Goal: Task Accomplishment & Management: Complete application form

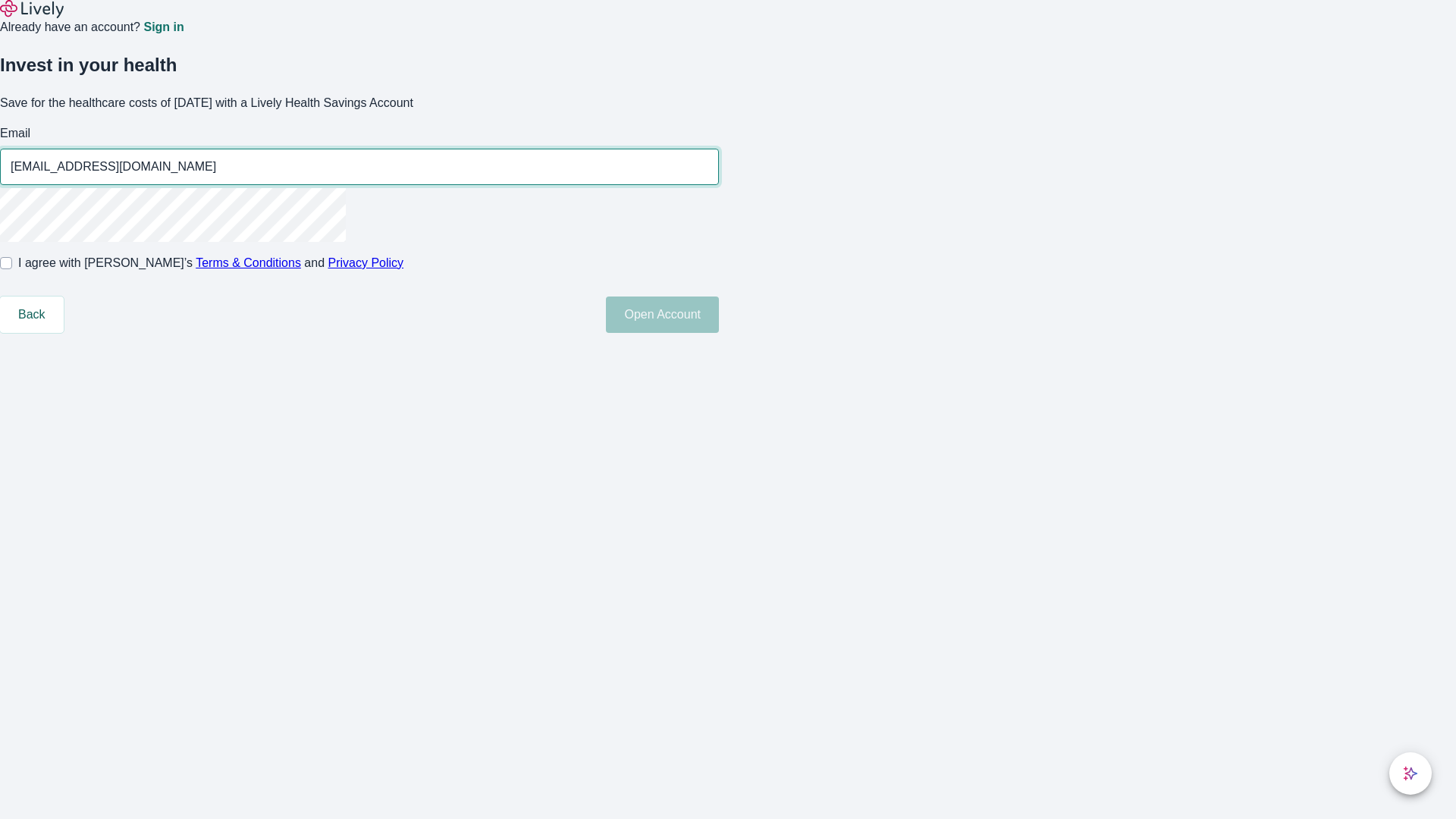
type input "[EMAIL_ADDRESS][DOMAIN_NAME]"
click at [12, 269] on input "I agree with Lively’s Terms & Conditions and Privacy Policy" at bounding box center [6, 263] width 12 height 12
checkbox input "true"
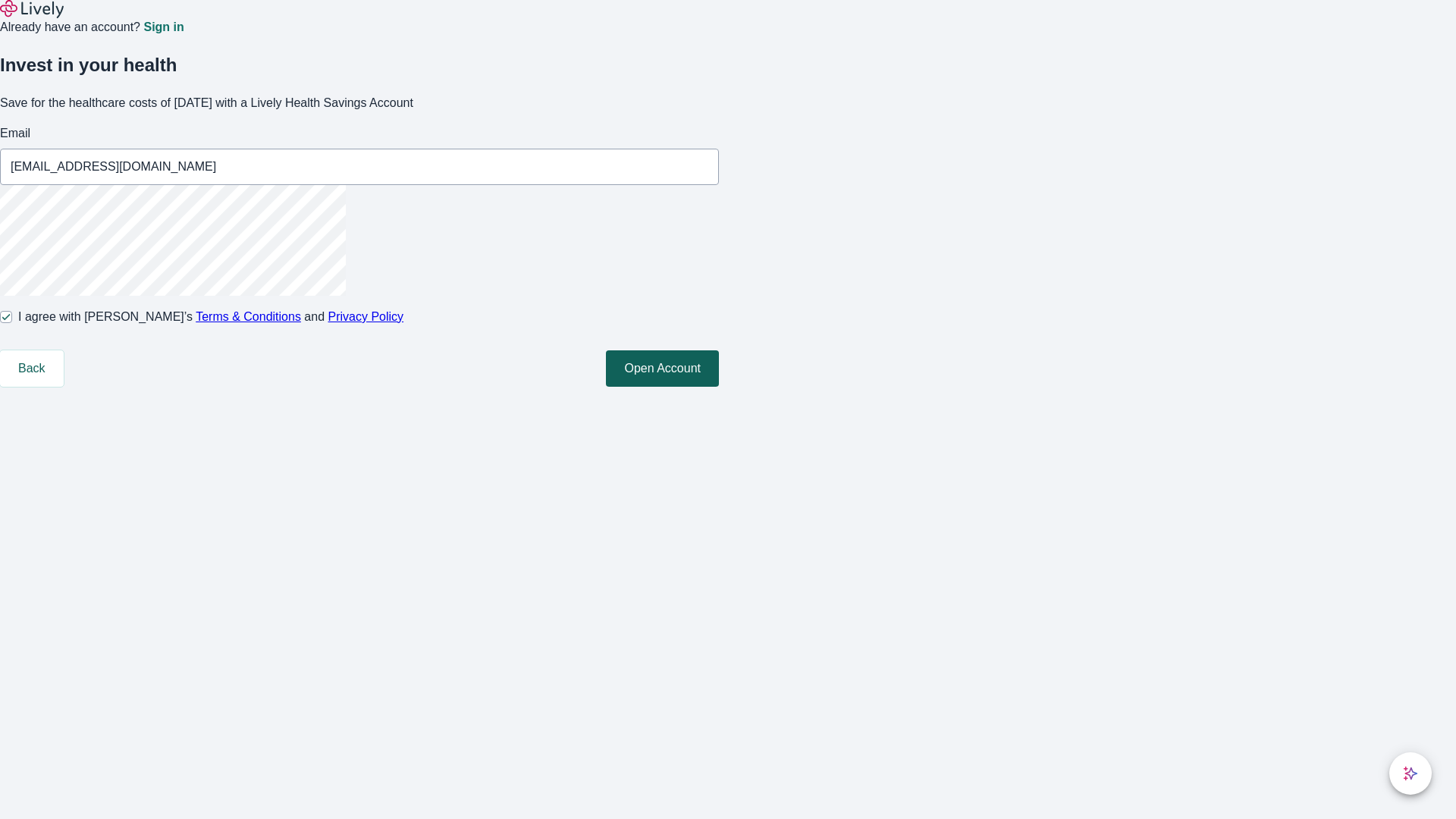
click at [719, 387] on button "Open Account" at bounding box center [663, 369] width 113 height 37
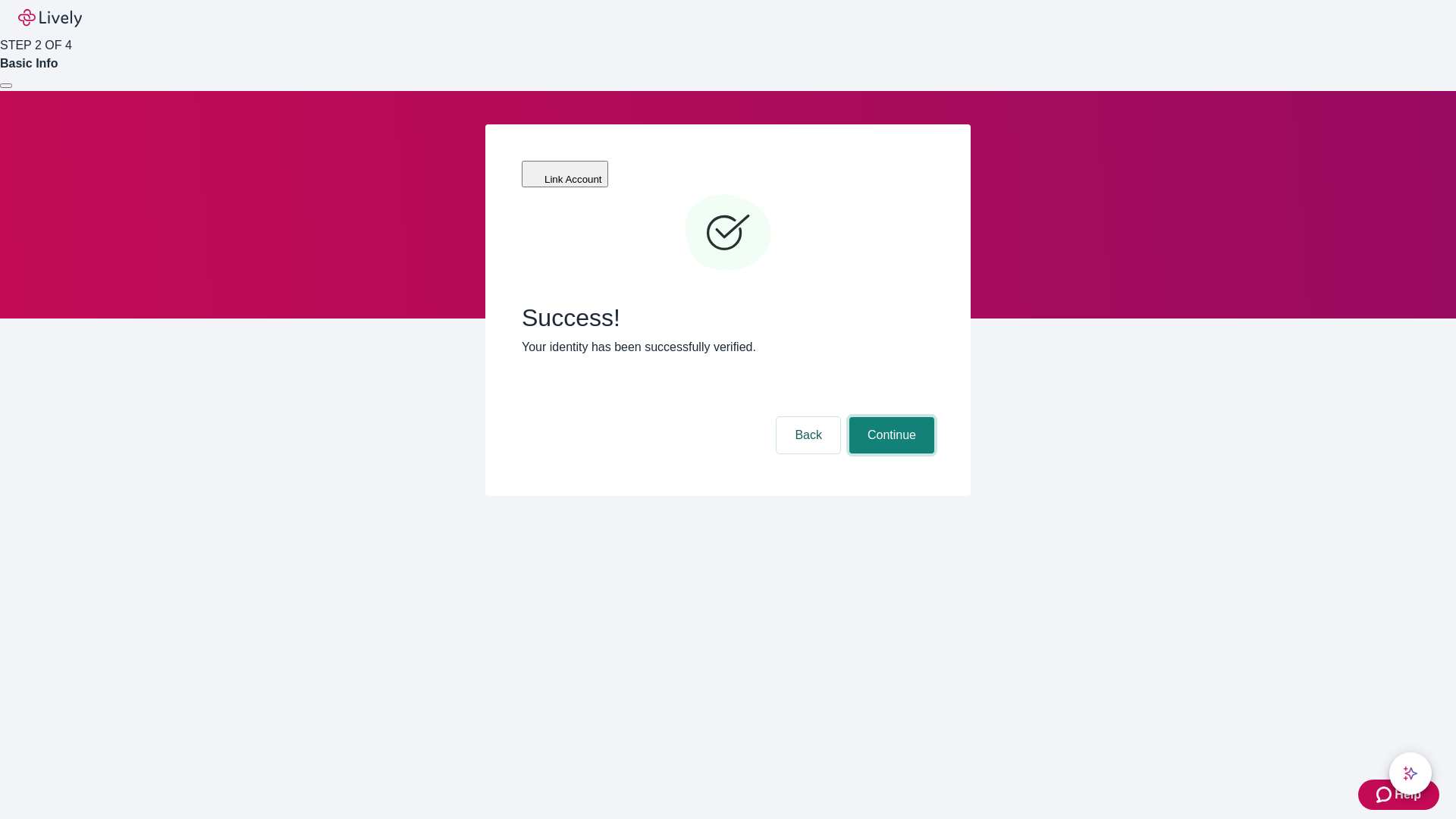
click at [890, 417] on button "Continue" at bounding box center [892, 436] width 85 height 37
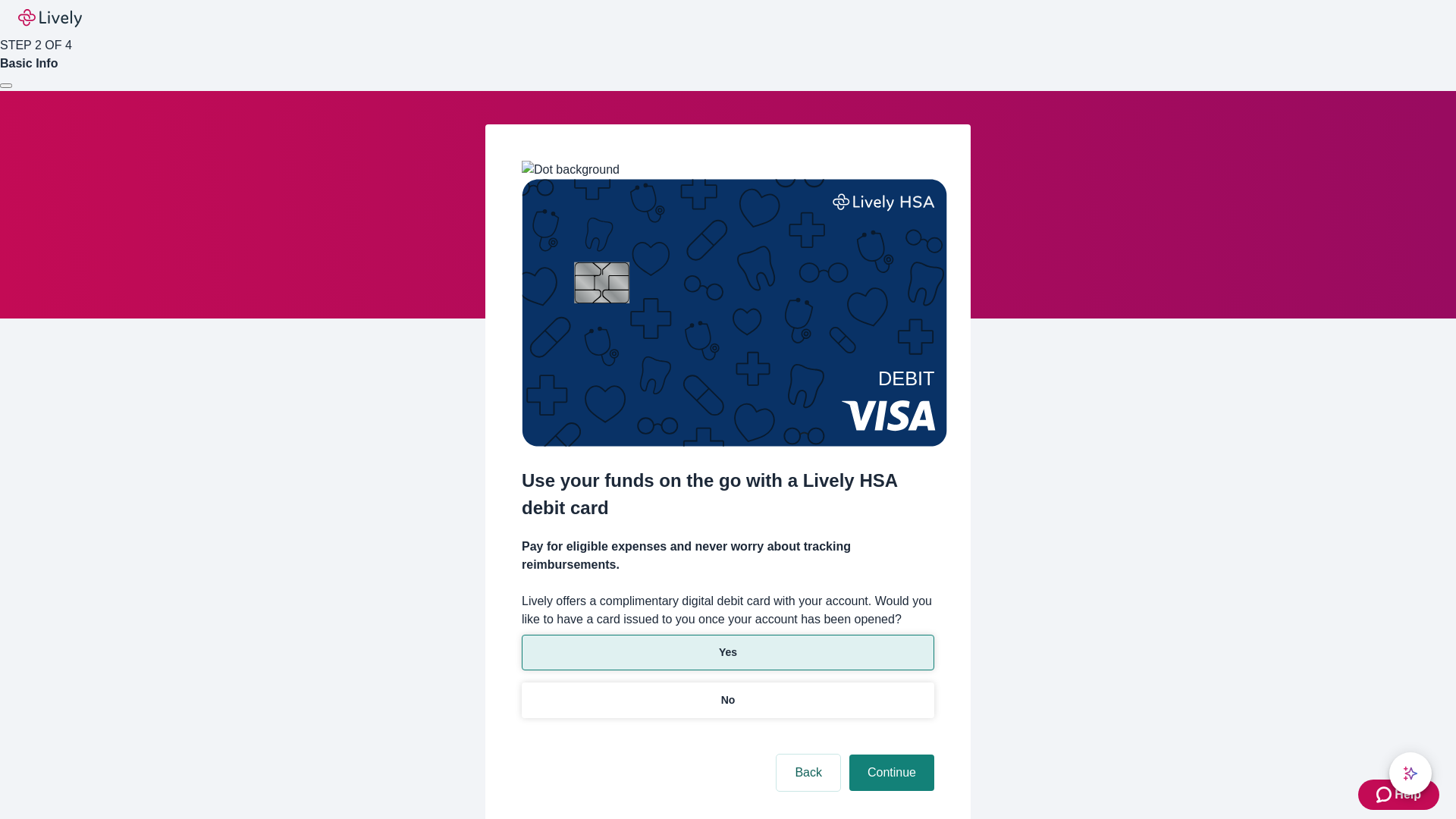
click at [727, 644] on p "Yes" at bounding box center [728, 652] width 18 height 16
click at [890, 755] on button "Continue" at bounding box center [892, 773] width 85 height 37
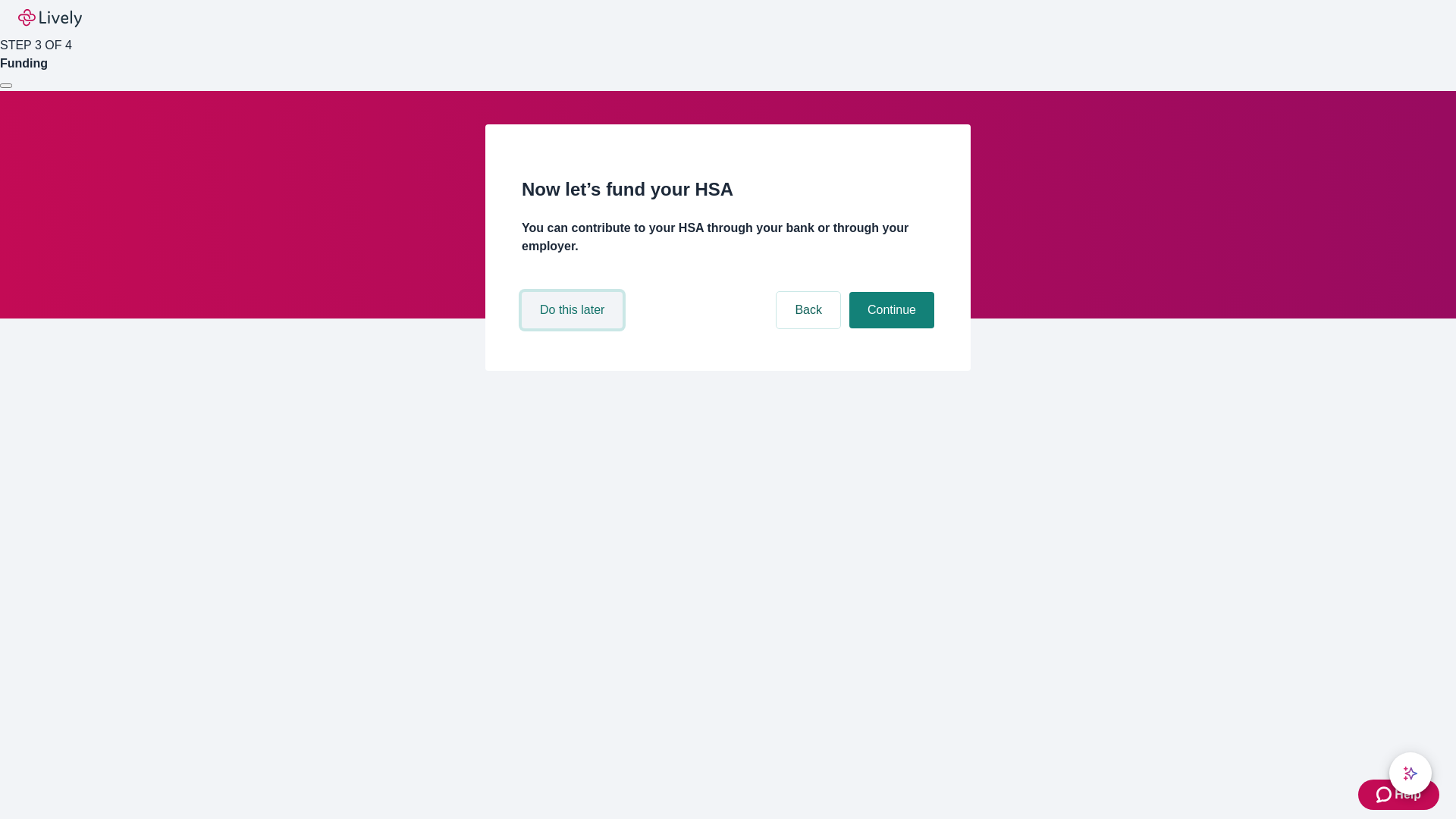
click at [574, 328] on button "Do this later" at bounding box center [573, 310] width 101 height 37
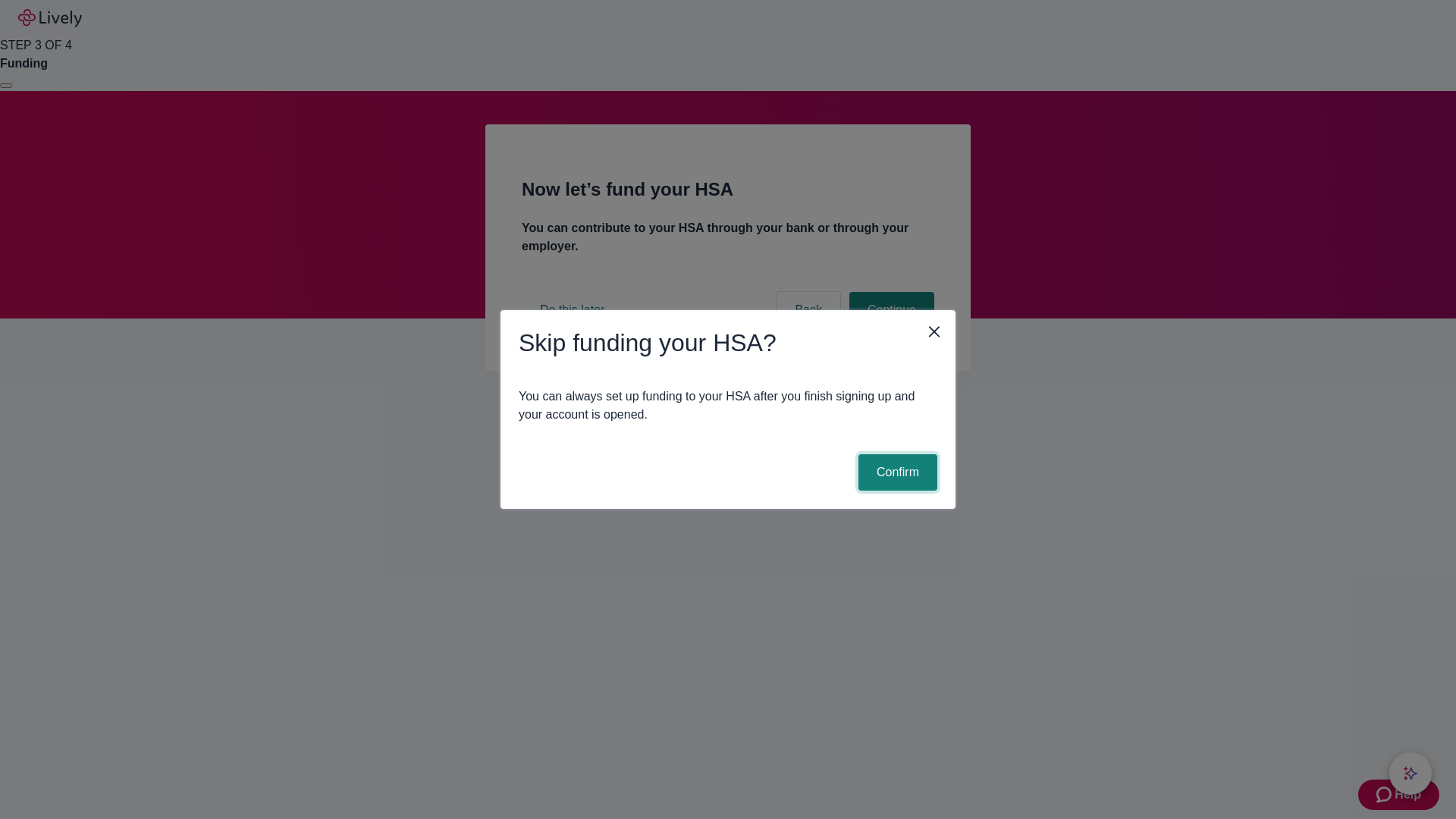
click at [896, 472] on button "Confirm" at bounding box center [897, 472] width 79 height 37
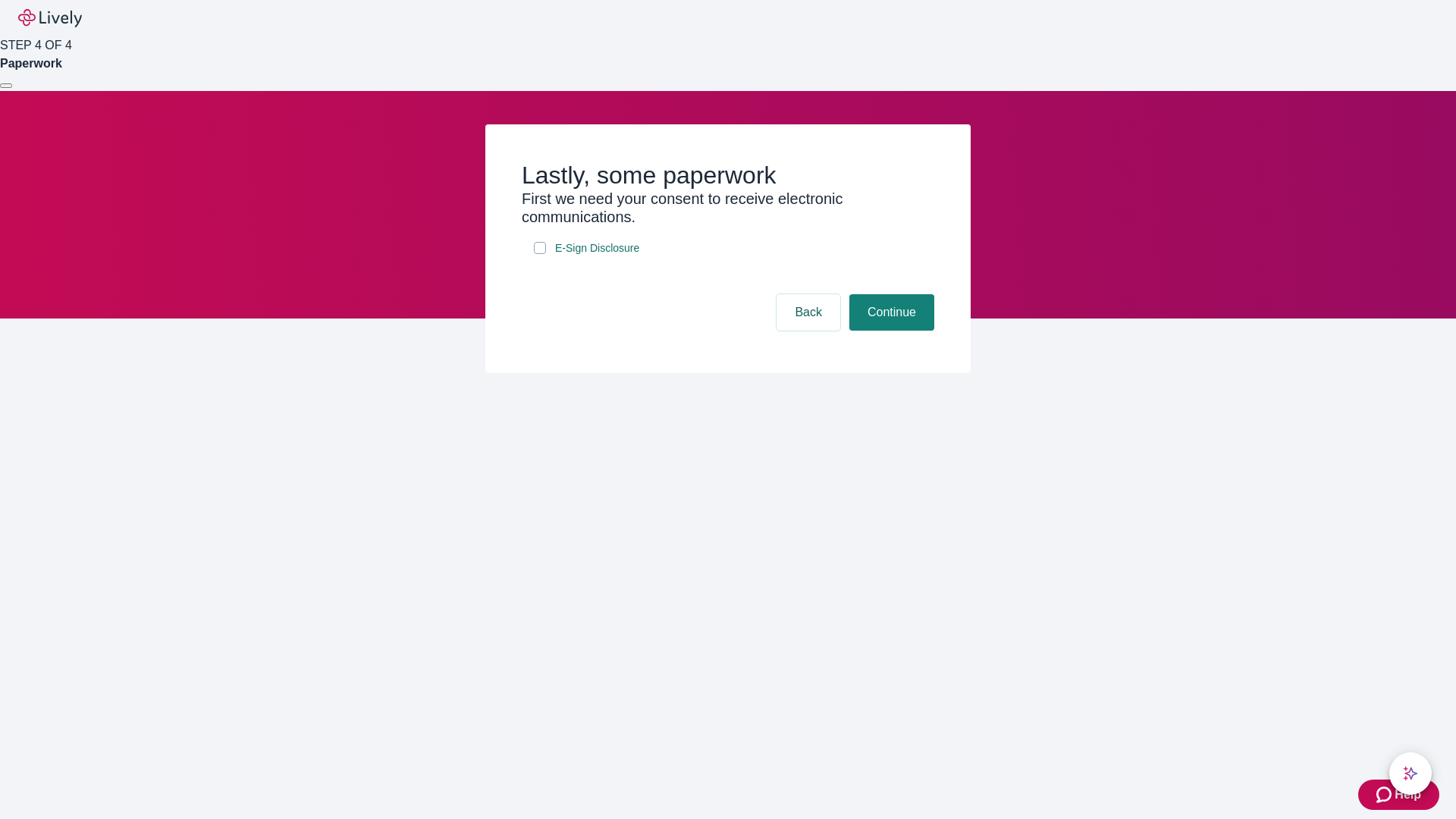
click at [540, 254] on input "E-Sign Disclosure" at bounding box center [540, 248] width 12 height 12
checkbox input "true"
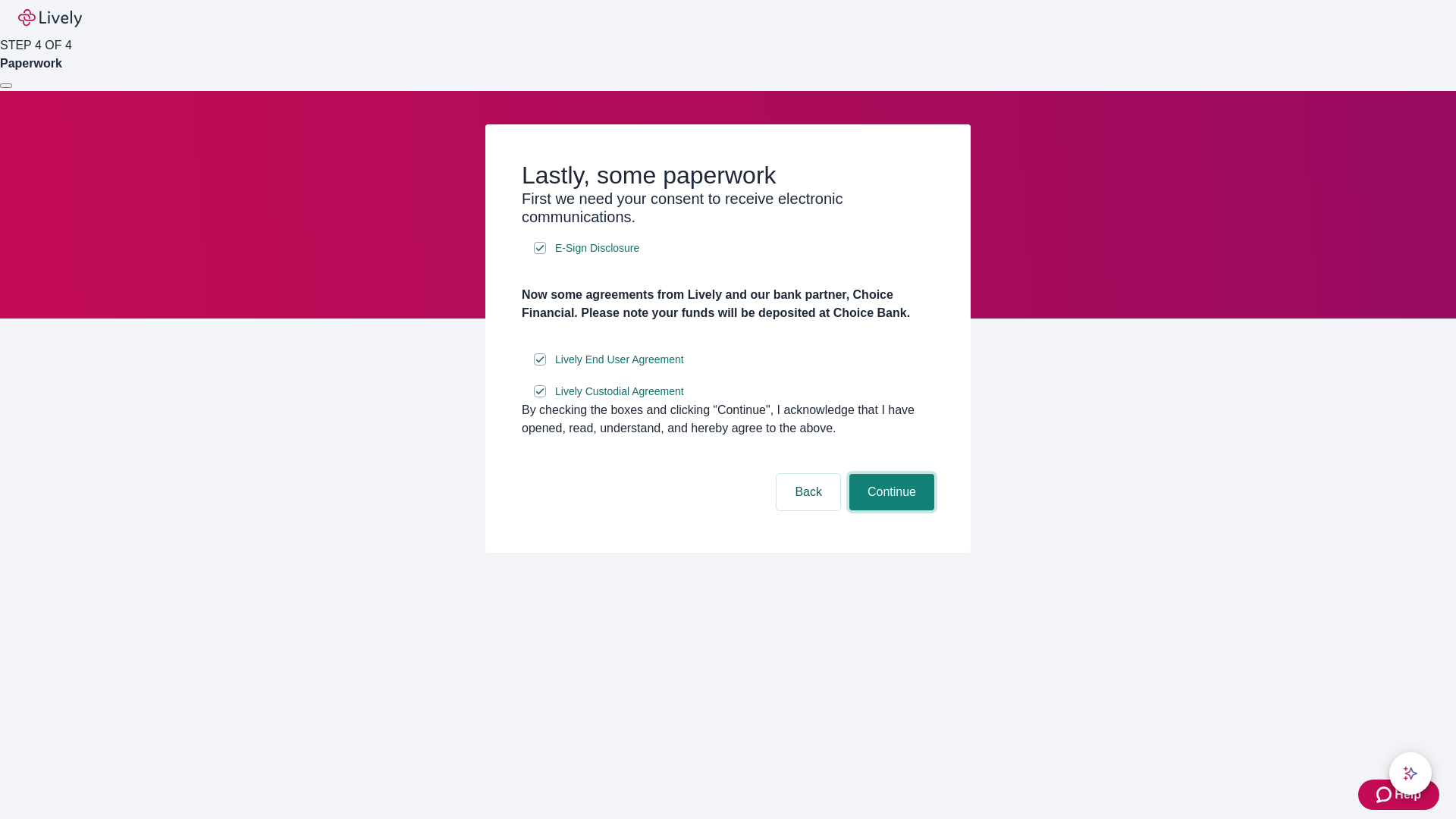
click at [890, 511] on button "Continue" at bounding box center [892, 492] width 85 height 37
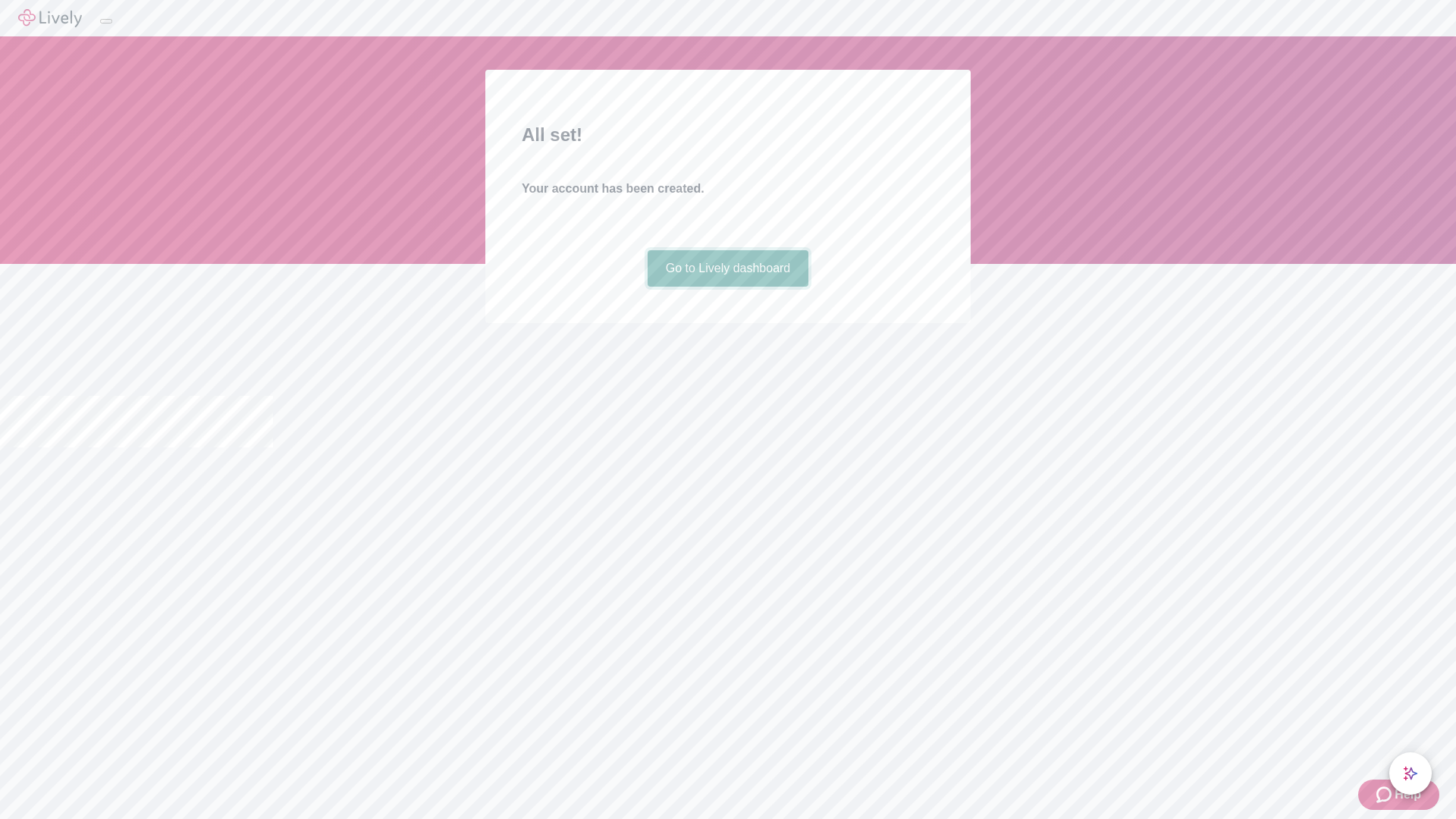
click at [727, 286] on link "Go to Lively dashboard" at bounding box center [728, 269] width 162 height 37
